Goal: Browse casually

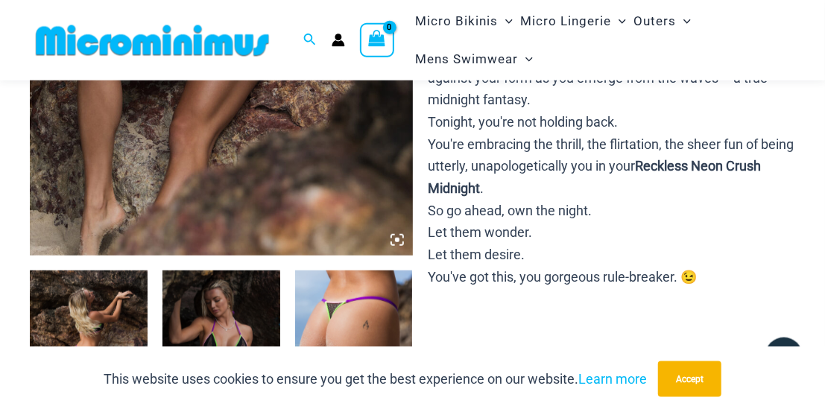
scroll to position [373, 0]
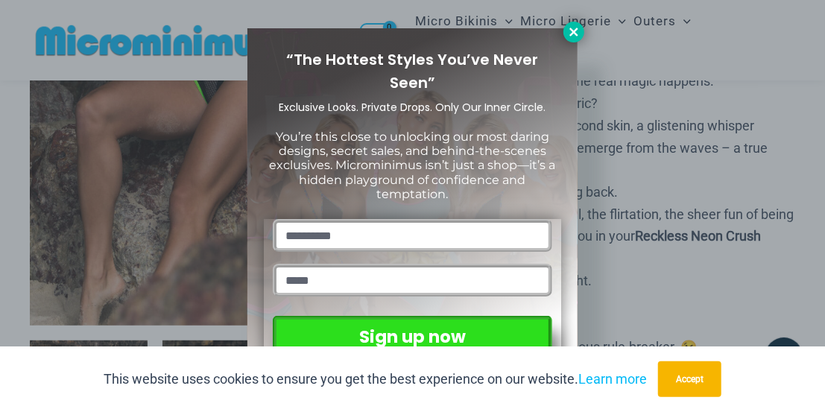
click at [578, 34] on icon at bounding box center [573, 31] width 13 height 13
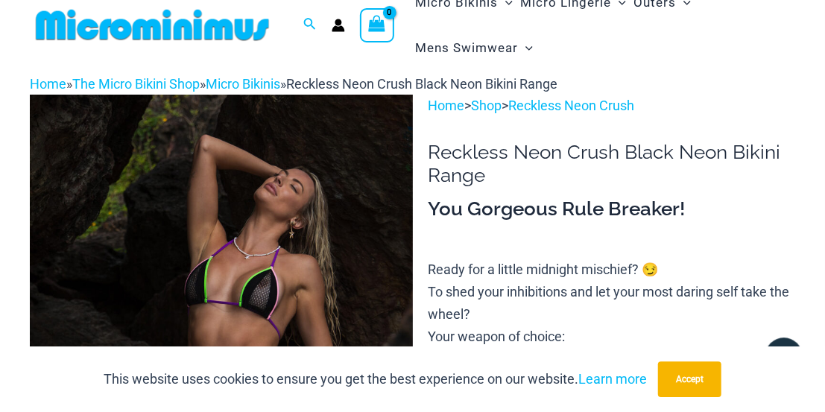
scroll to position [0, 0]
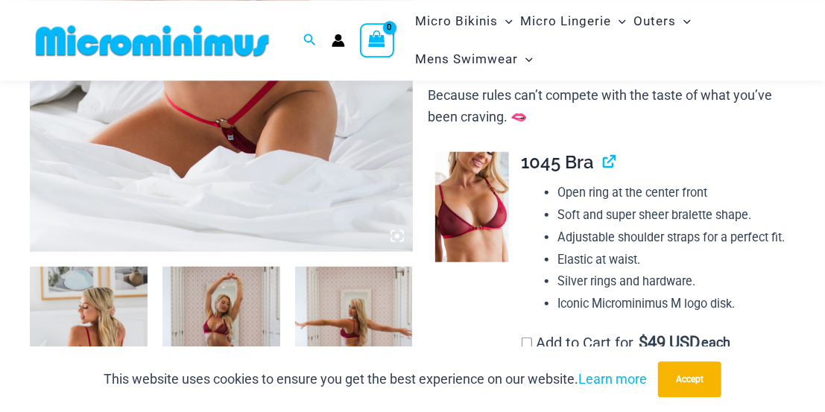
scroll to position [456, 0]
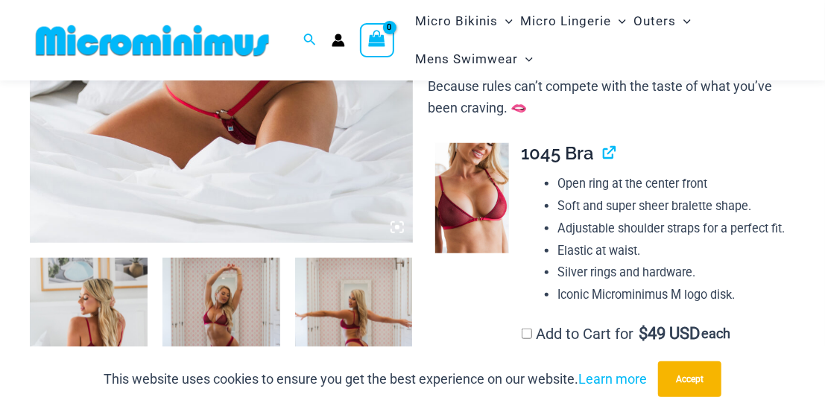
click at [116, 290] on img at bounding box center [89, 346] width 118 height 177
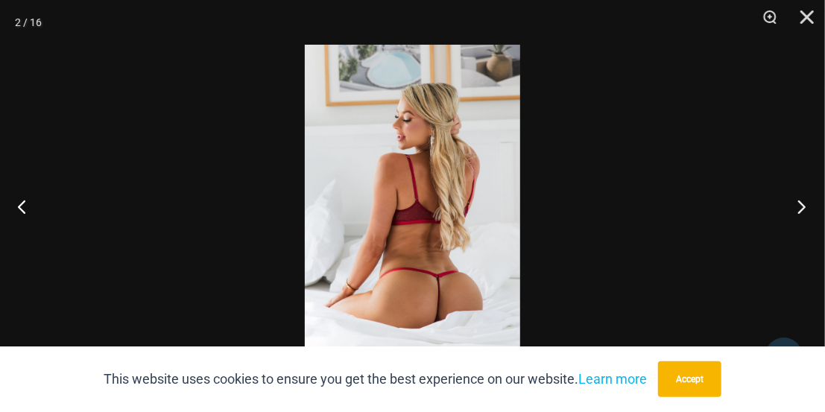
click at [794, 206] on button "Next" at bounding box center [797, 206] width 56 height 75
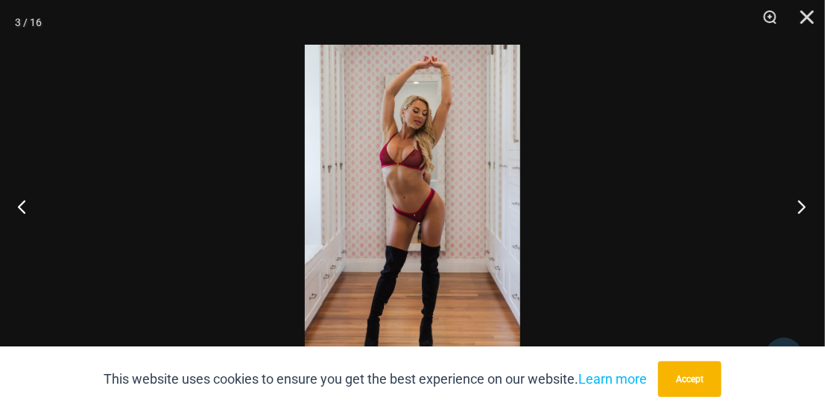
click at [798, 206] on button "Next" at bounding box center [797, 206] width 56 height 75
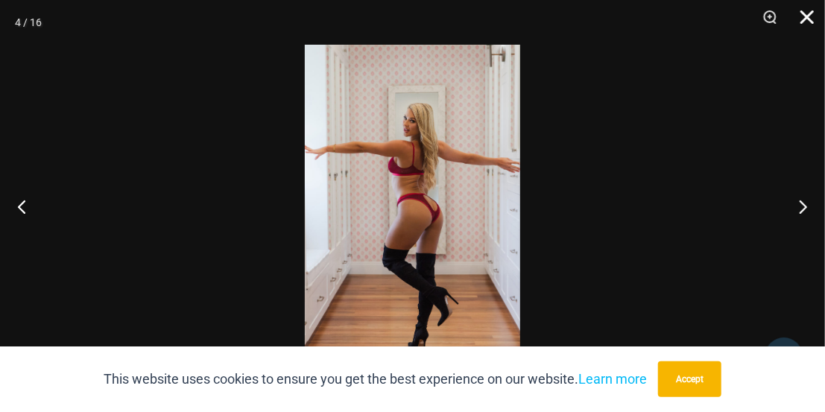
click at [803, 24] on button "Close" at bounding box center [801, 22] width 37 height 45
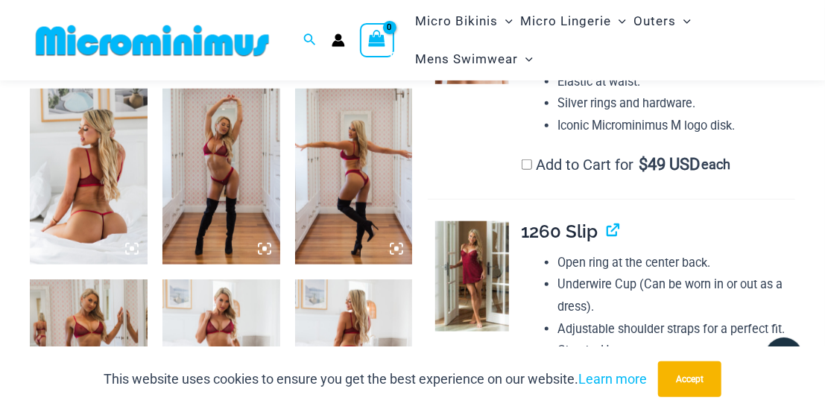
scroll to position [689, 0]
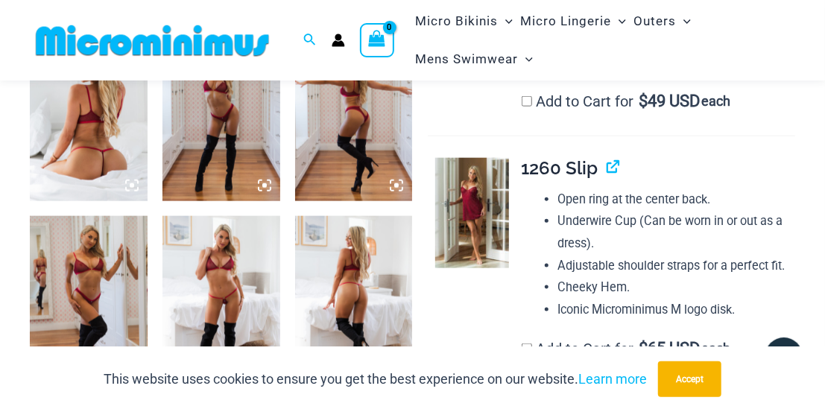
click at [65, 266] on img at bounding box center [89, 304] width 118 height 177
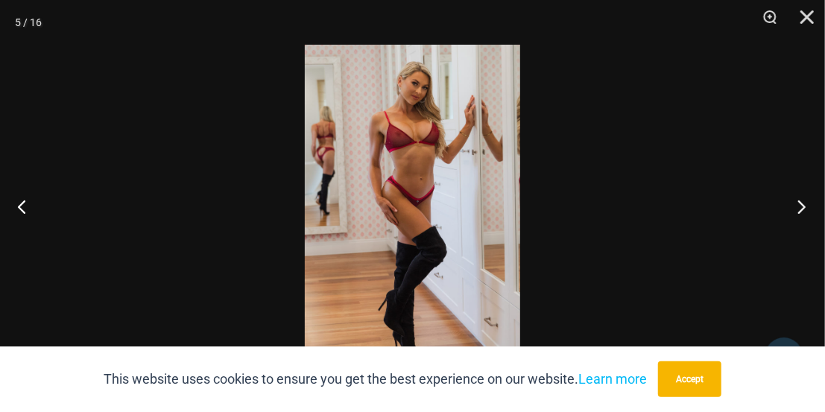
click at [800, 203] on button "Next" at bounding box center [797, 206] width 56 height 75
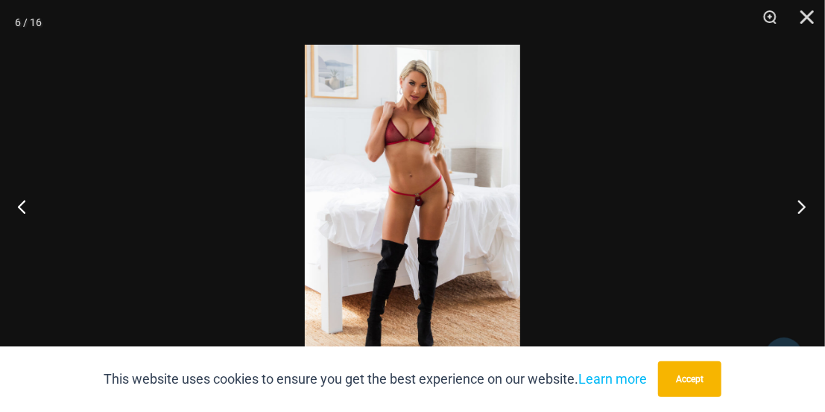
click at [812, 203] on button "Next" at bounding box center [797, 206] width 56 height 75
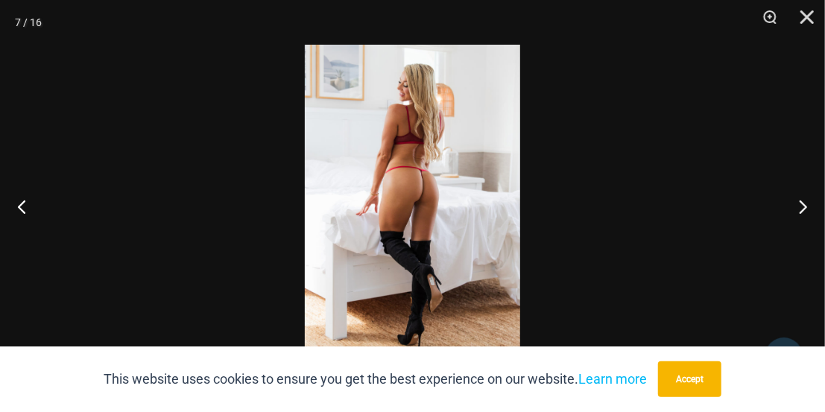
click at [637, 333] on div at bounding box center [412, 206] width 825 height 412
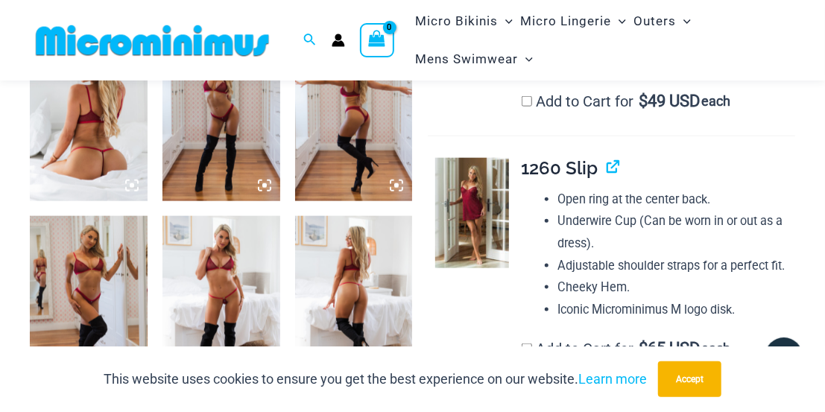
scroll to position [844, 0]
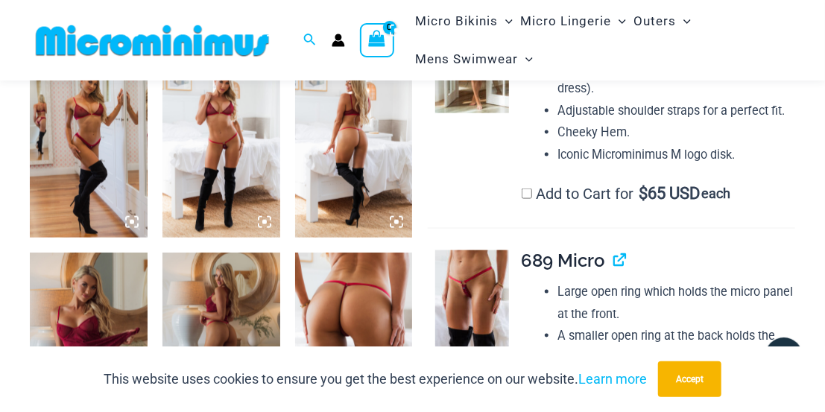
click at [136, 288] on img at bounding box center [89, 341] width 118 height 177
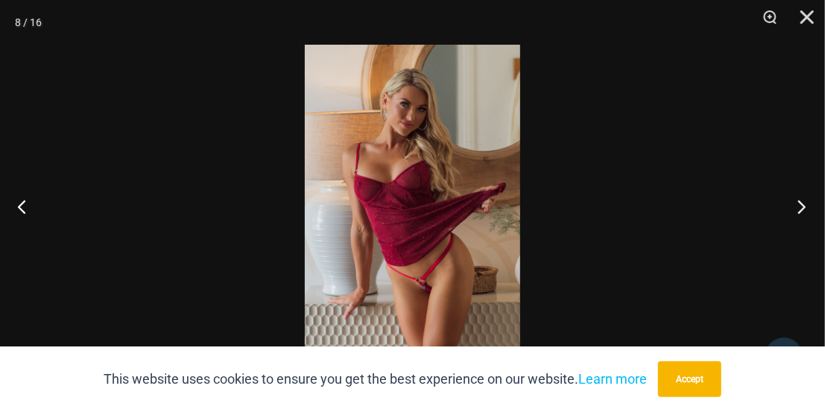
click at [801, 206] on button "Next" at bounding box center [797, 206] width 56 height 75
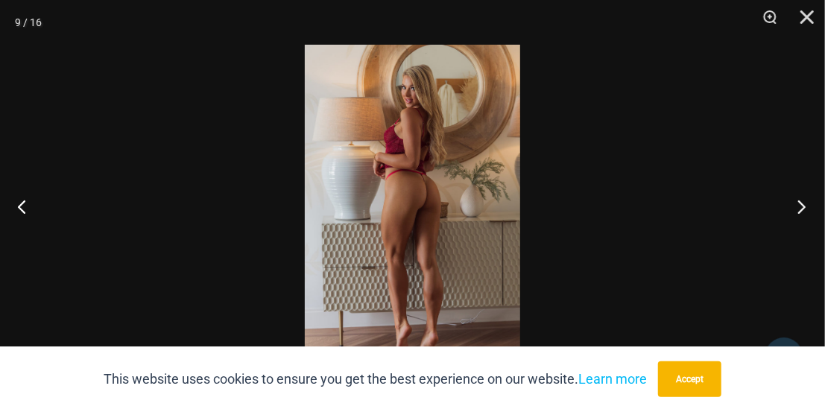
click at [800, 206] on button "Next" at bounding box center [797, 206] width 56 height 75
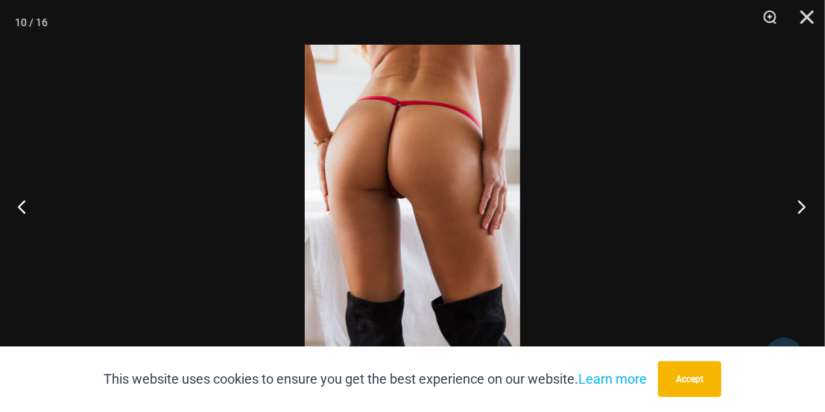
click at [794, 208] on button "Next" at bounding box center [797, 206] width 56 height 75
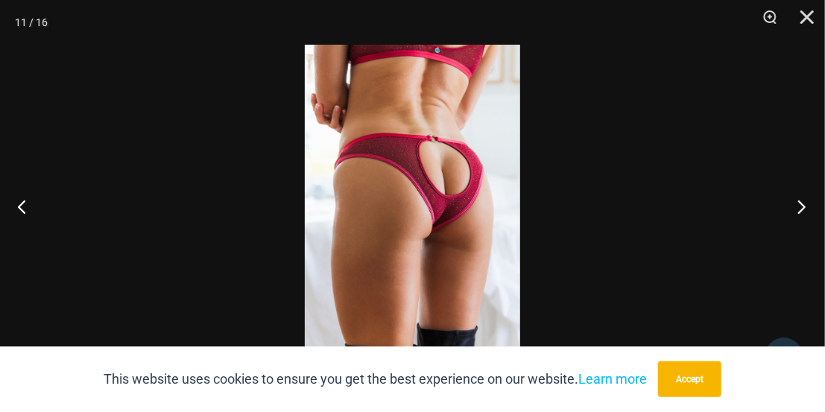
click at [794, 208] on button "Next" at bounding box center [797, 206] width 56 height 75
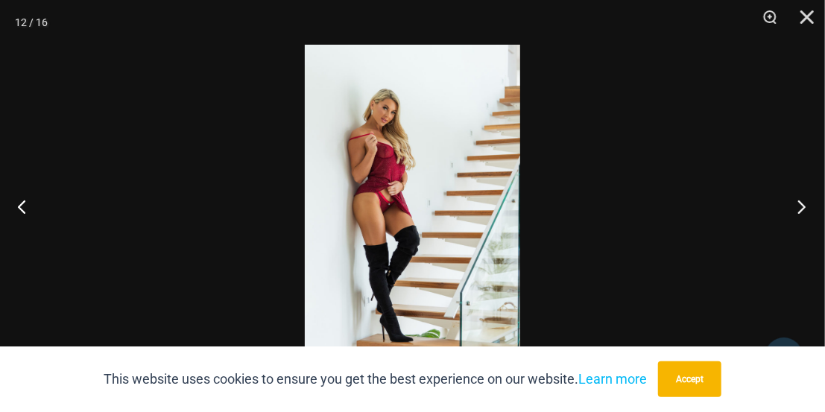
click at [806, 205] on button "Next" at bounding box center [797, 206] width 56 height 75
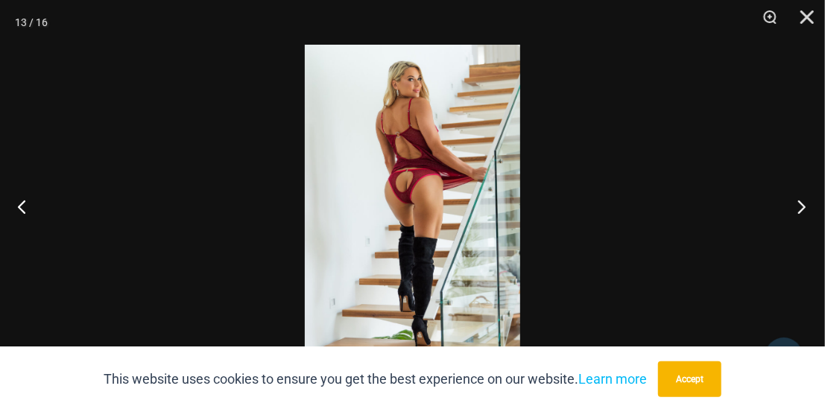
click at [809, 208] on button "Next" at bounding box center [797, 206] width 56 height 75
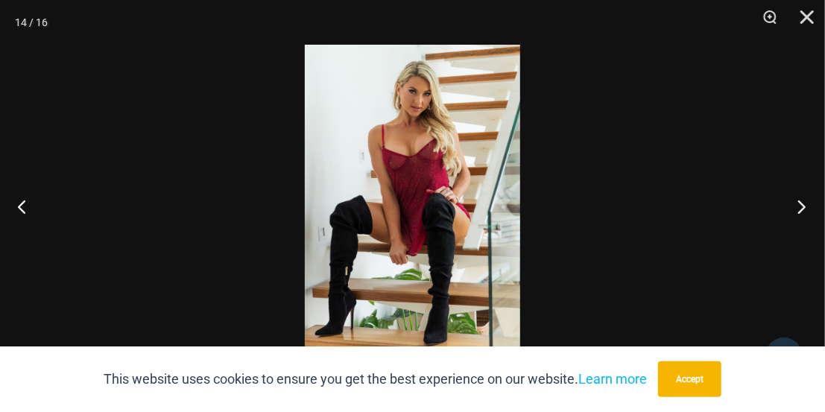
click at [805, 208] on button "Next" at bounding box center [797, 206] width 56 height 75
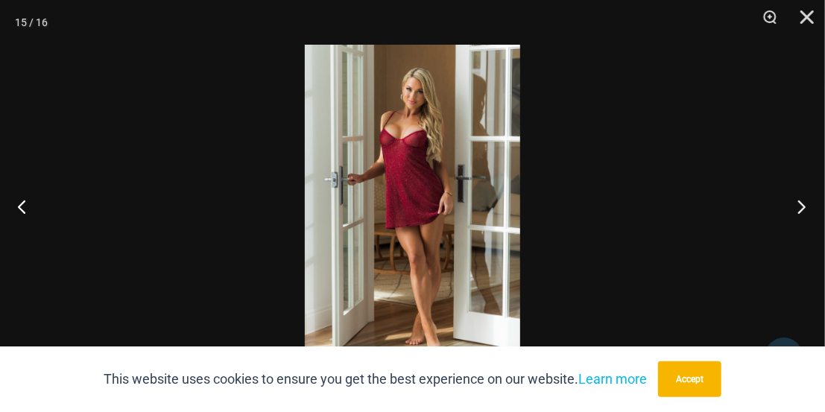
click at [799, 194] on button "Next" at bounding box center [797, 206] width 56 height 75
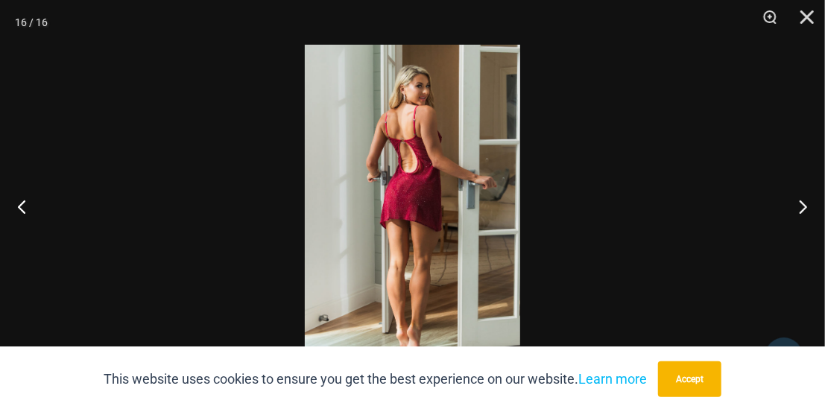
click at [734, 192] on div at bounding box center [412, 206] width 825 height 412
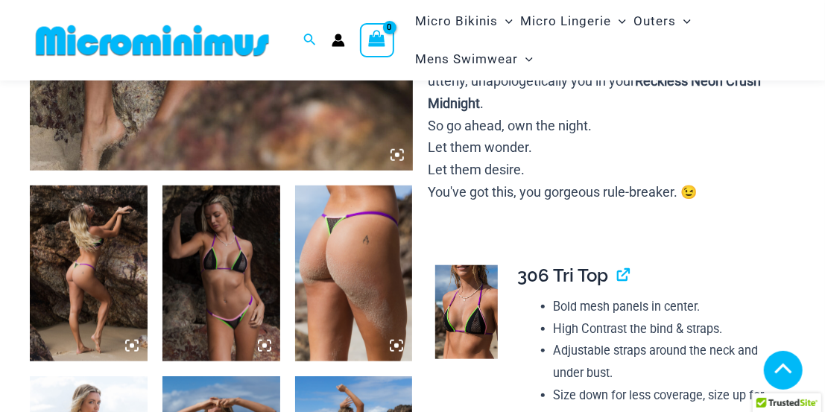
scroll to position [528, 0]
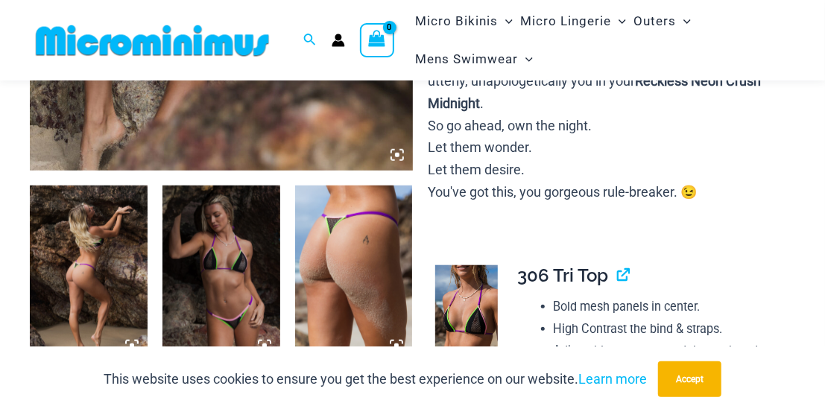
click at [127, 267] on img at bounding box center [89, 274] width 118 height 177
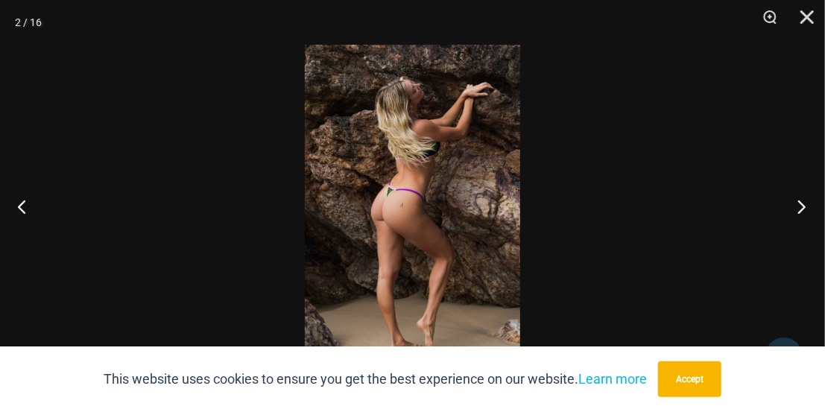
click at [804, 209] on button "Next" at bounding box center [797, 206] width 56 height 75
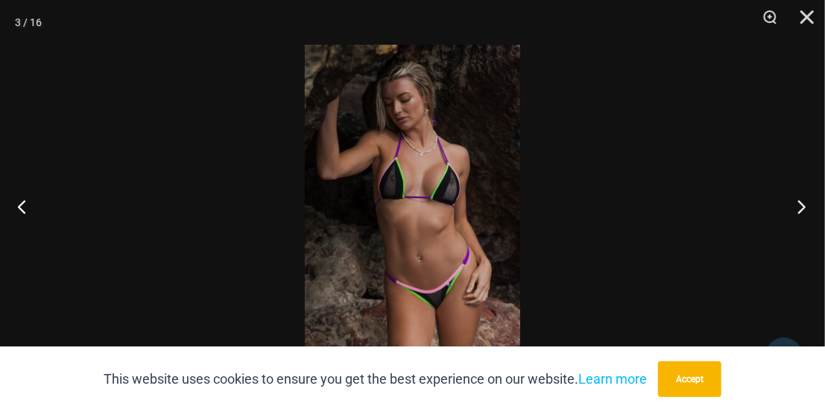
click at [800, 196] on button "Next" at bounding box center [797, 206] width 56 height 75
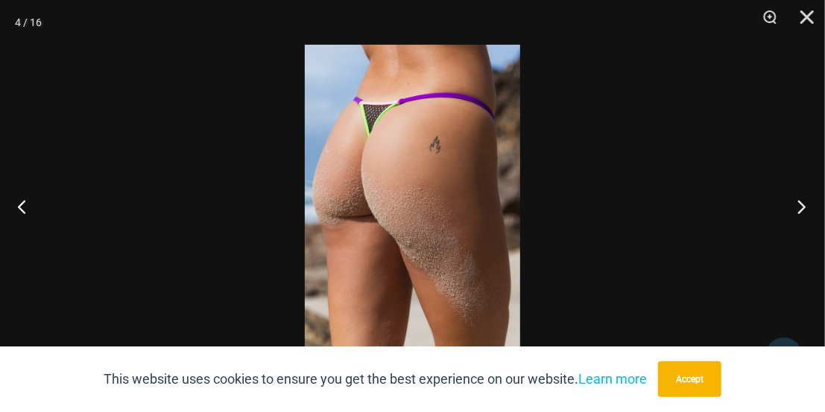
click at [801, 202] on button "Next" at bounding box center [797, 206] width 56 height 75
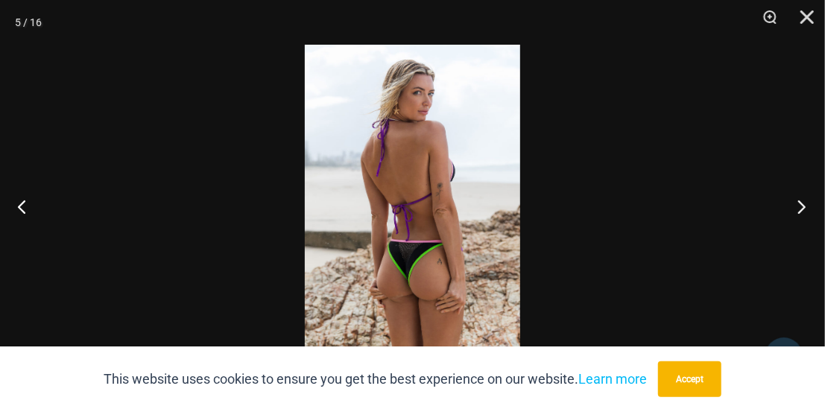
click at [801, 201] on button "Next" at bounding box center [797, 206] width 56 height 75
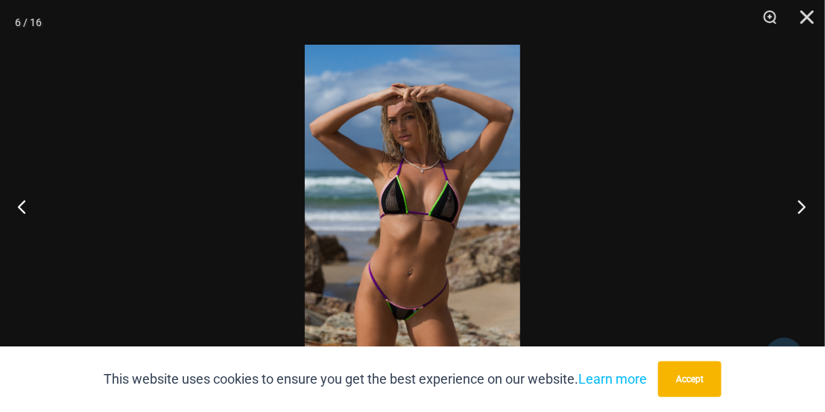
click at [791, 211] on button "Next" at bounding box center [797, 206] width 56 height 75
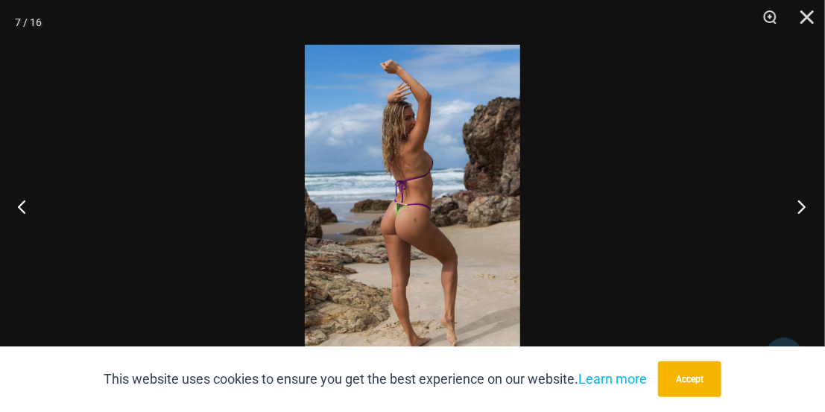
click at [804, 203] on button "Next" at bounding box center [797, 206] width 56 height 75
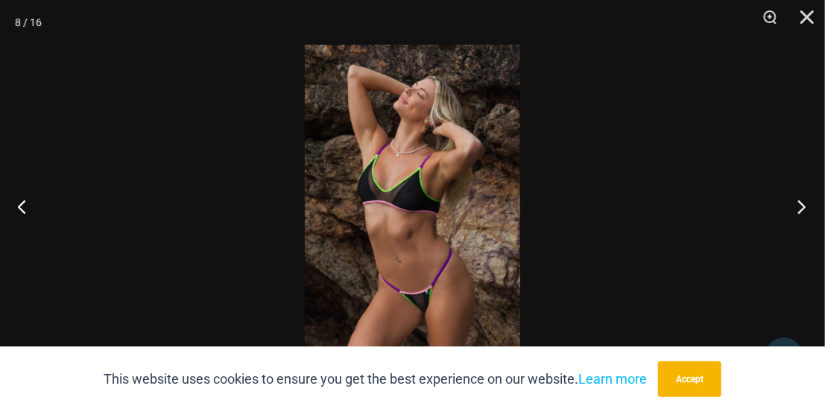
click at [792, 203] on button "Next" at bounding box center [797, 206] width 56 height 75
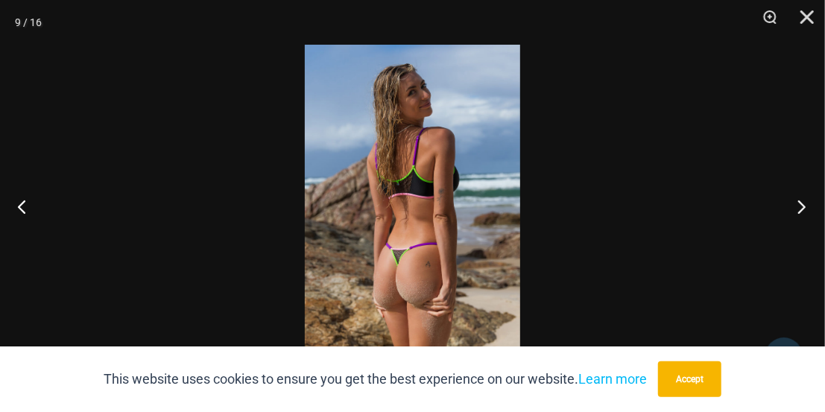
click at [798, 206] on button "Next" at bounding box center [797, 206] width 56 height 75
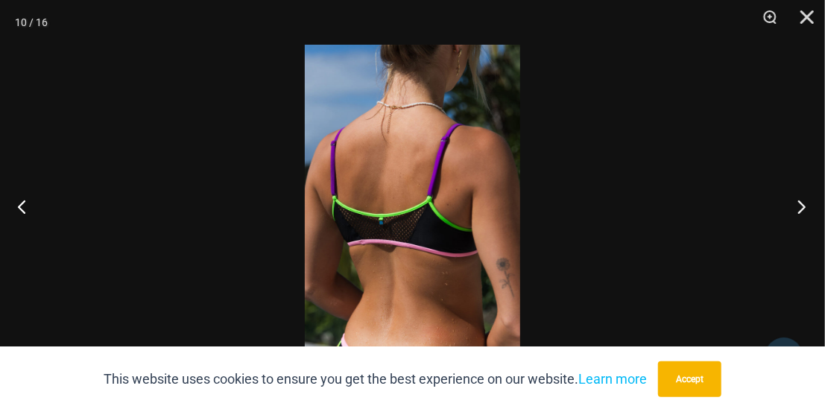
click at [803, 204] on button "Next" at bounding box center [797, 206] width 56 height 75
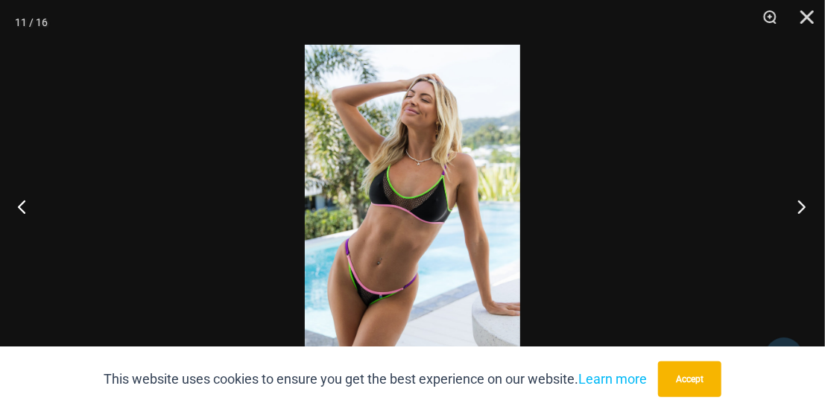
click at [796, 212] on button "Next" at bounding box center [797, 206] width 56 height 75
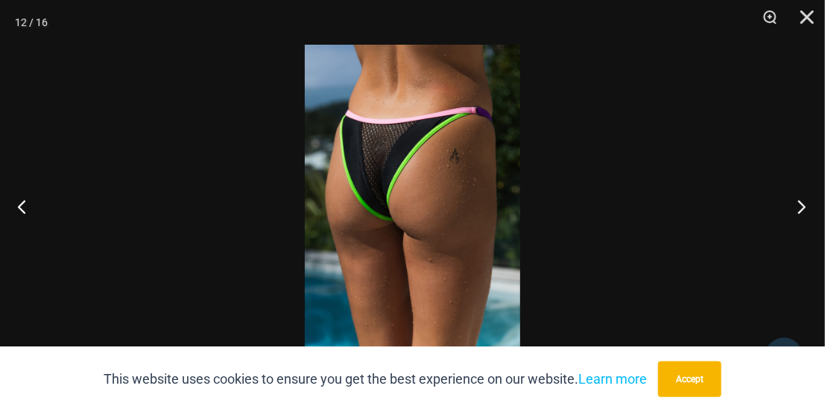
click at [790, 214] on button "Next" at bounding box center [797, 206] width 56 height 75
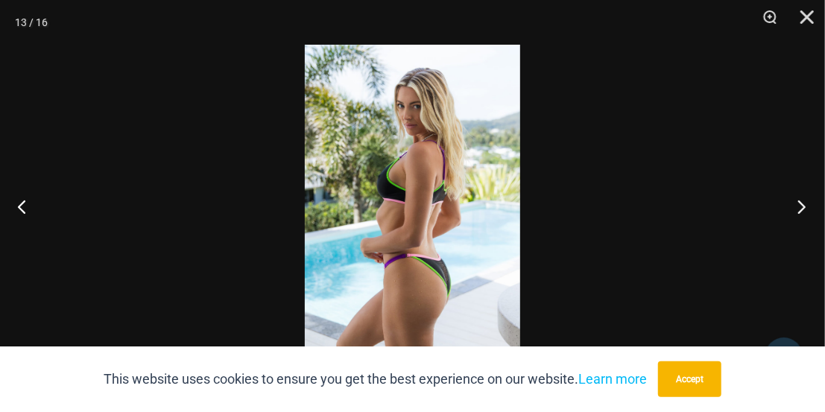
click at [795, 209] on button "Next" at bounding box center [797, 206] width 56 height 75
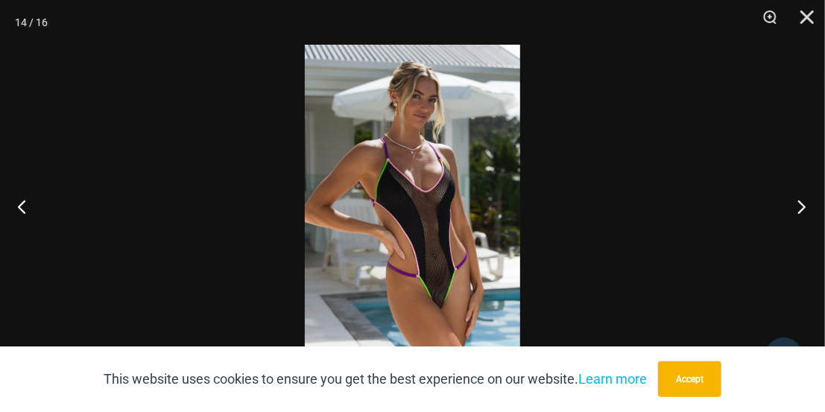
click at [799, 211] on button "Next" at bounding box center [797, 206] width 56 height 75
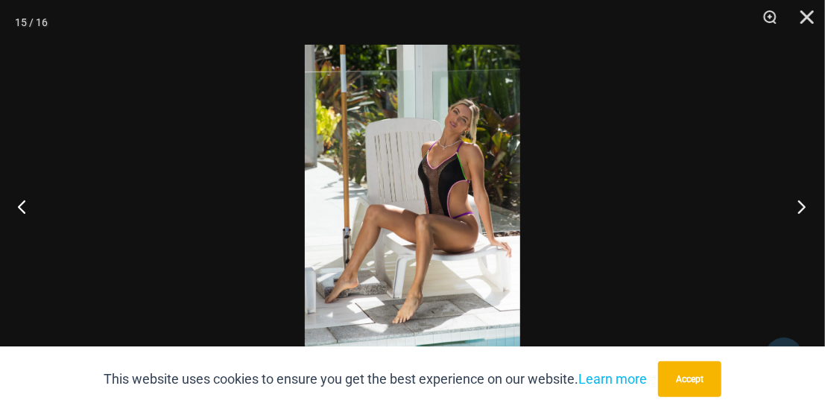
click at [794, 209] on button "Next" at bounding box center [797, 206] width 56 height 75
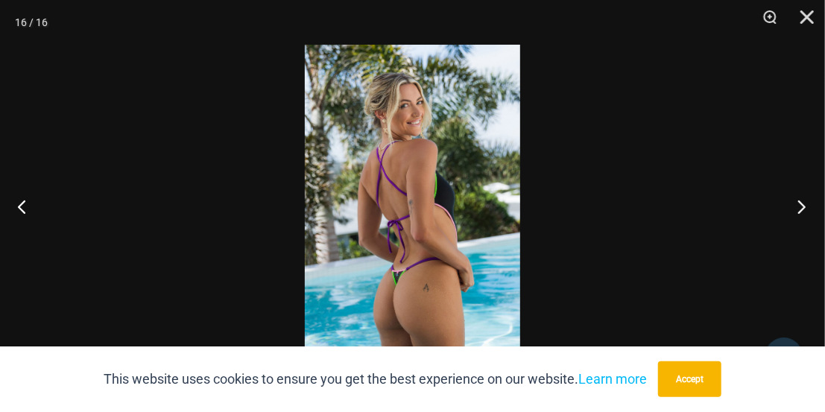
click at [797, 197] on button "Next" at bounding box center [797, 206] width 56 height 75
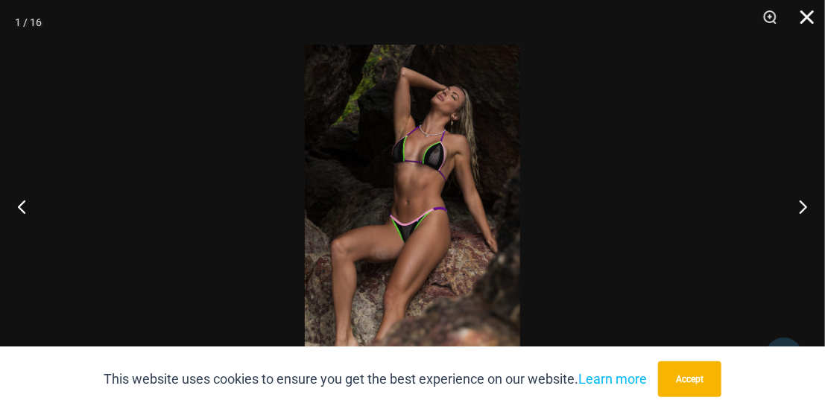
click at [806, 16] on button "Close" at bounding box center [801, 22] width 37 height 45
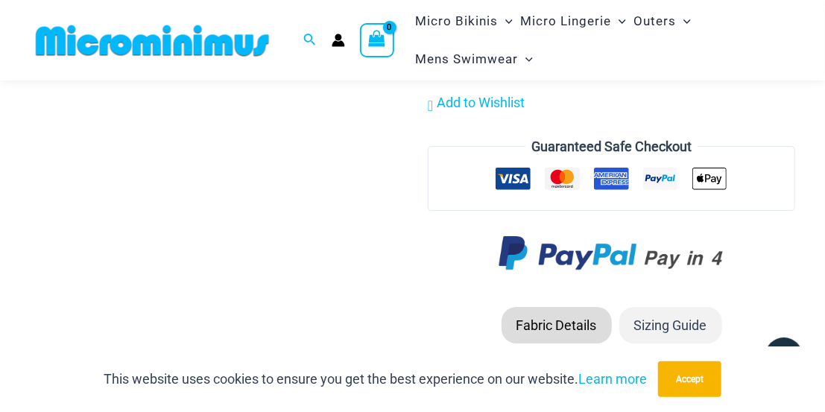
scroll to position [1768, 0]
